Goal: Task Accomplishment & Management: Complete application form

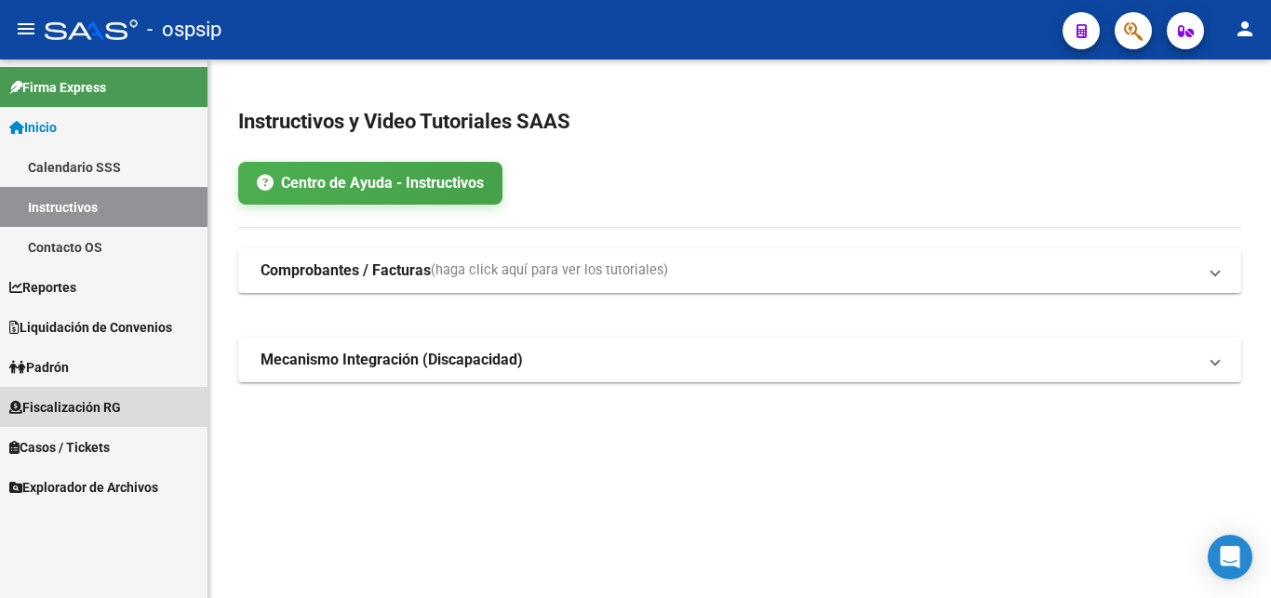
click at [96, 410] on span "Fiscalización RG" at bounding box center [65, 407] width 112 height 20
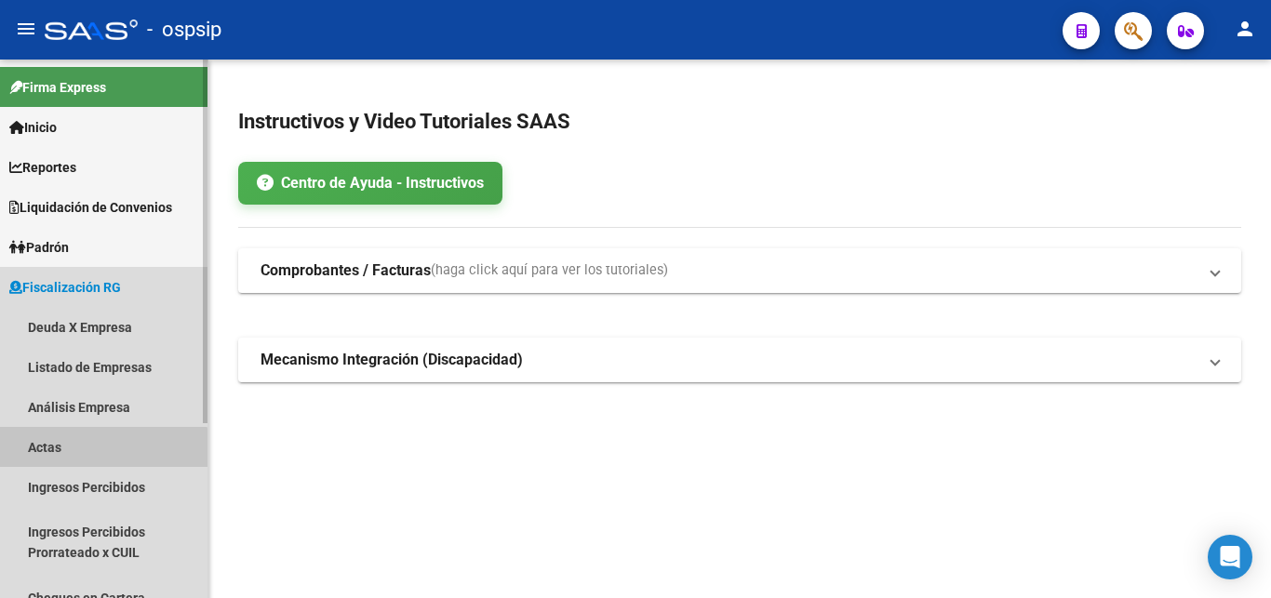
click at [83, 455] on link "Actas" at bounding box center [103, 447] width 207 height 40
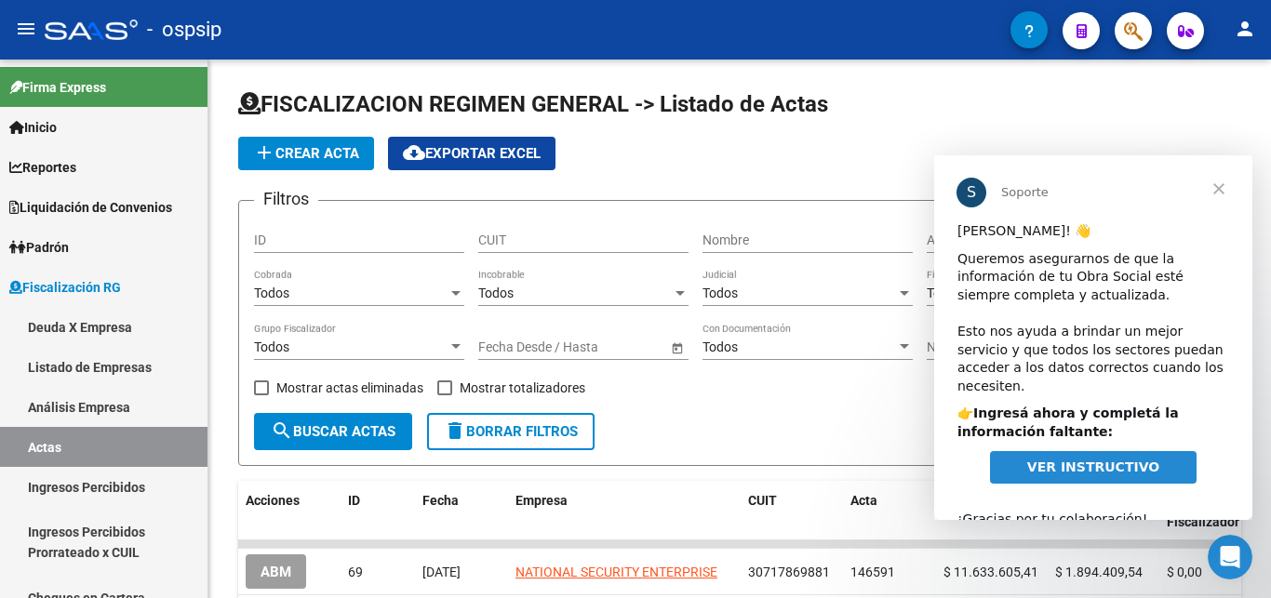
click at [1226, 186] on span "Cerrar" at bounding box center [1218, 188] width 67 height 67
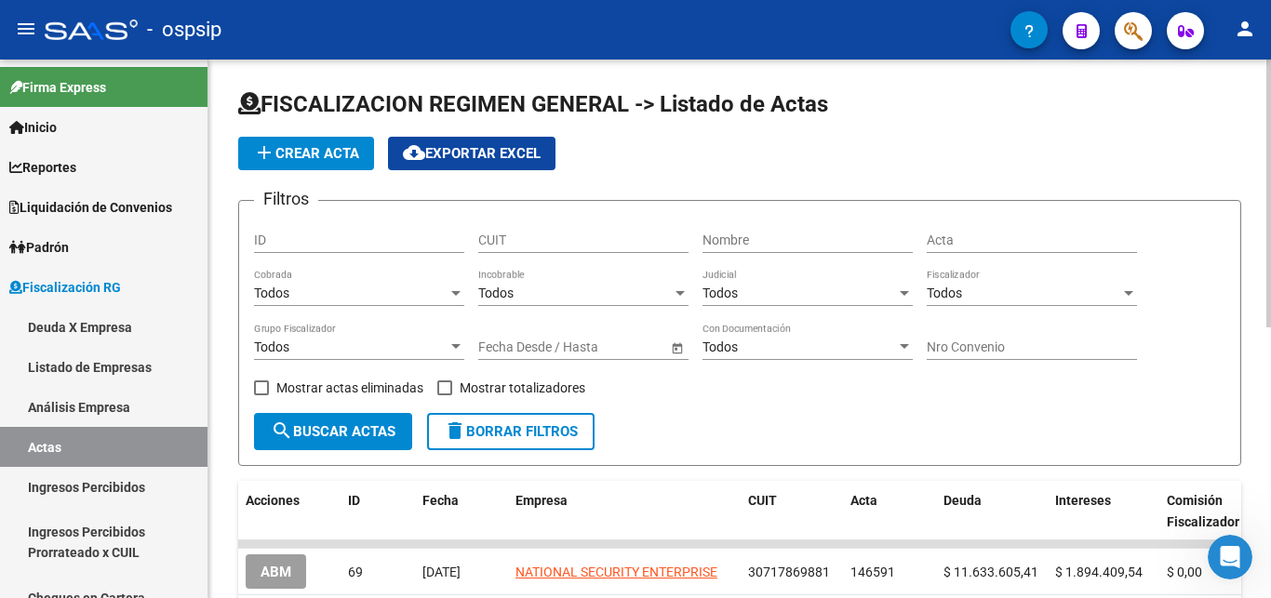
click at [849, 237] on input "Nombre" at bounding box center [807, 241] width 210 height 16
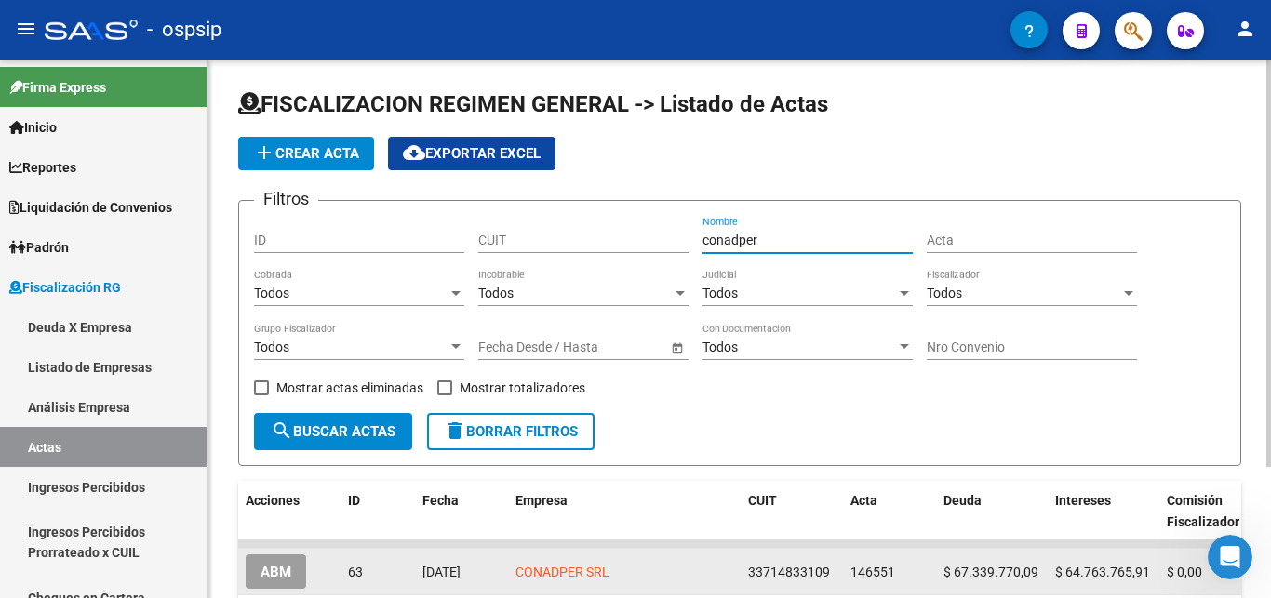
type input "conadper"
click at [288, 563] on button "ABM" at bounding box center [276, 571] width 60 height 34
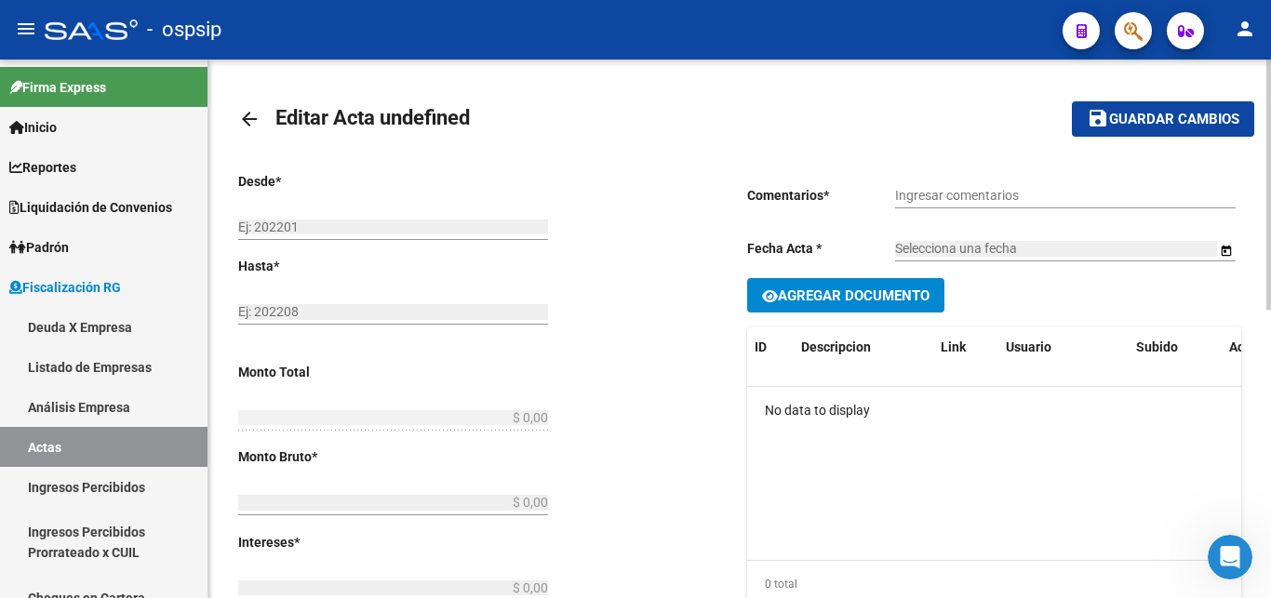
type input "202403"
type input "202501"
type input "$ 132.103.536,00"
type input "$ 67.339.770,09"
type input "$ 64.763.765,91"
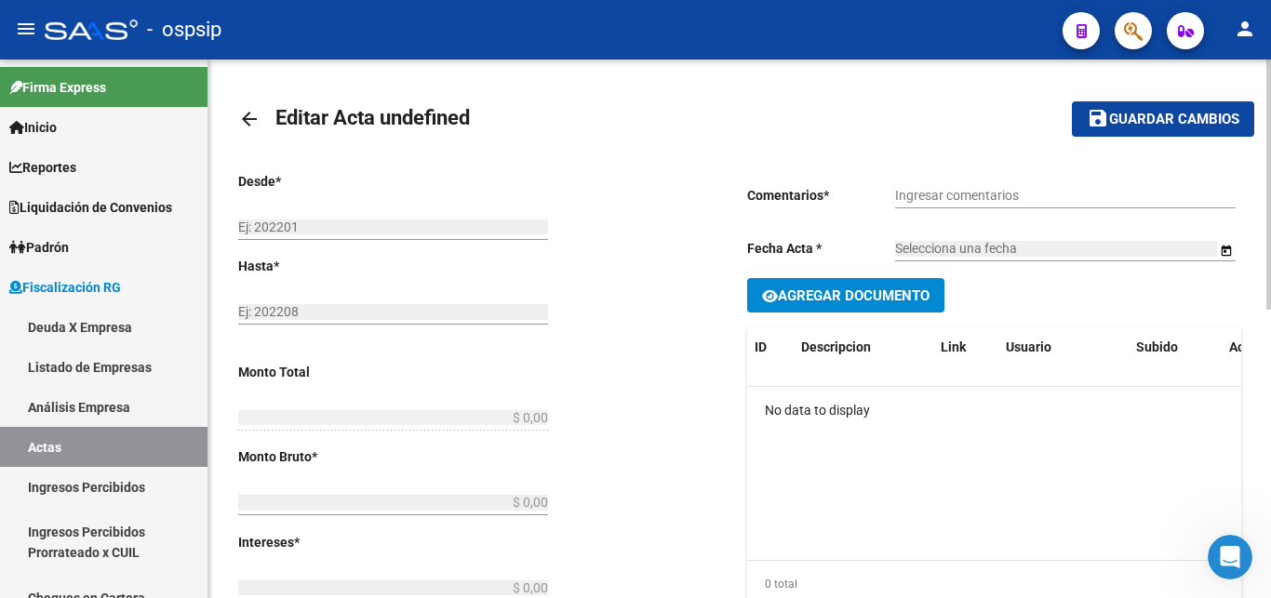
type input "146551"
type input "5014O"
checkbox input "true"
type input "Período REAL: 01/2023 a 01/2025 (el sistema no me deja cargarlo porque existe u…"
type input "[DATE]"
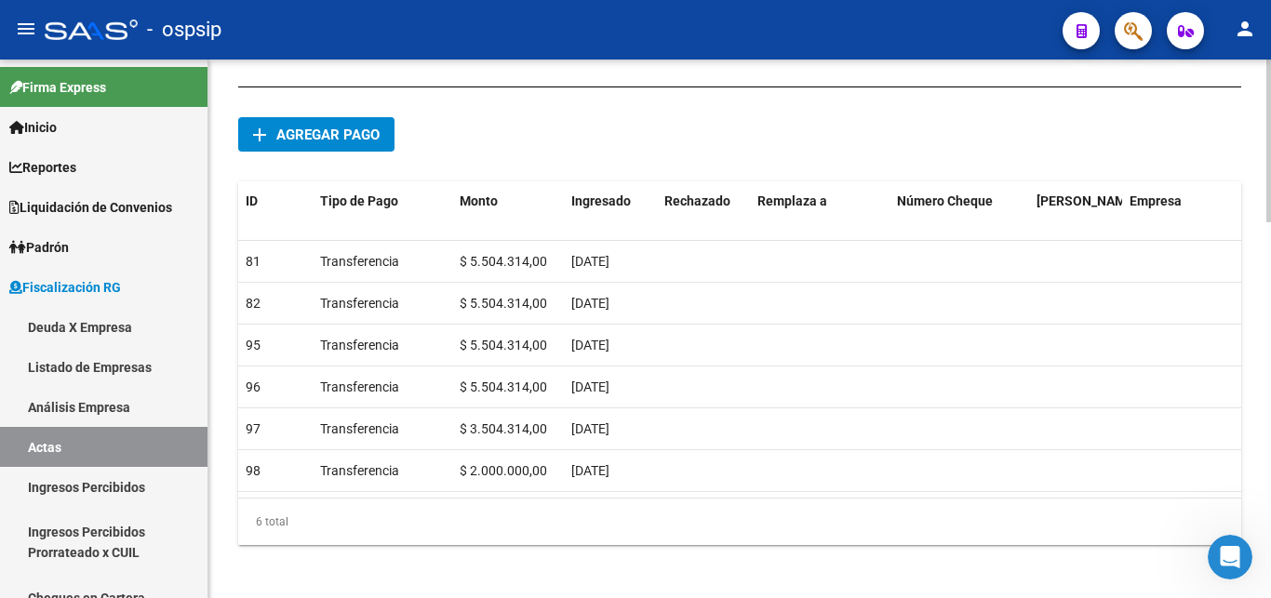
scroll to position [1213, 0]
